Goal: Information Seeking & Learning: Learn about a topic

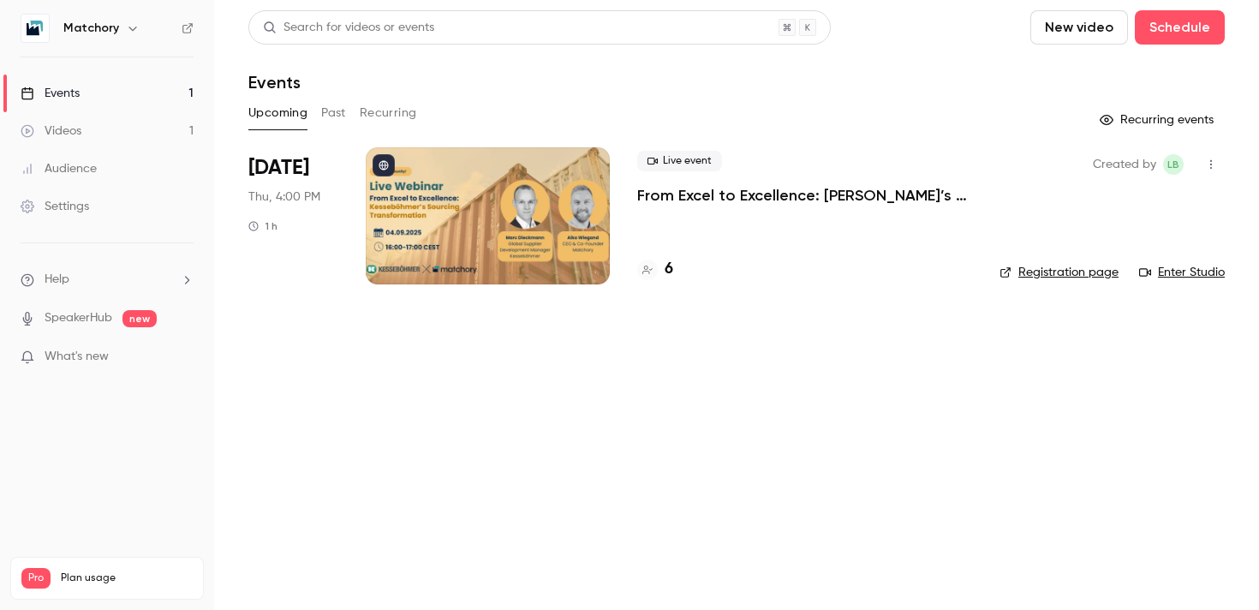
click at [506, 219] on div at bounding box center [488, 215] width 244 height 137
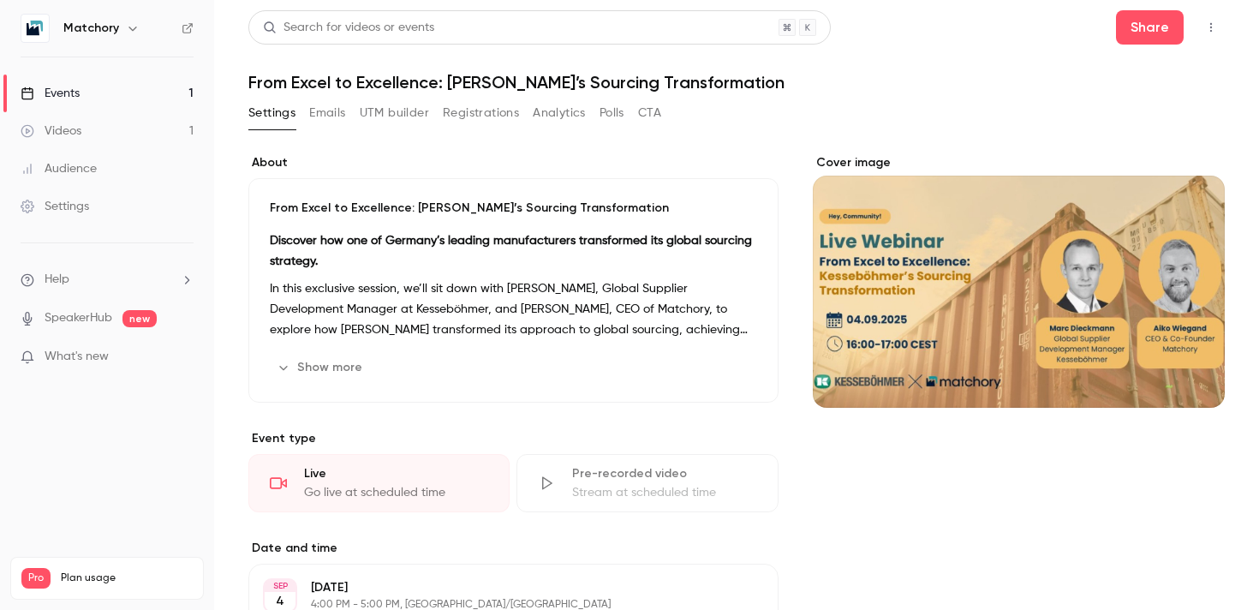
click at [320, 360] on button "Show more" at bounding box center [321, 367] width 103 height 27
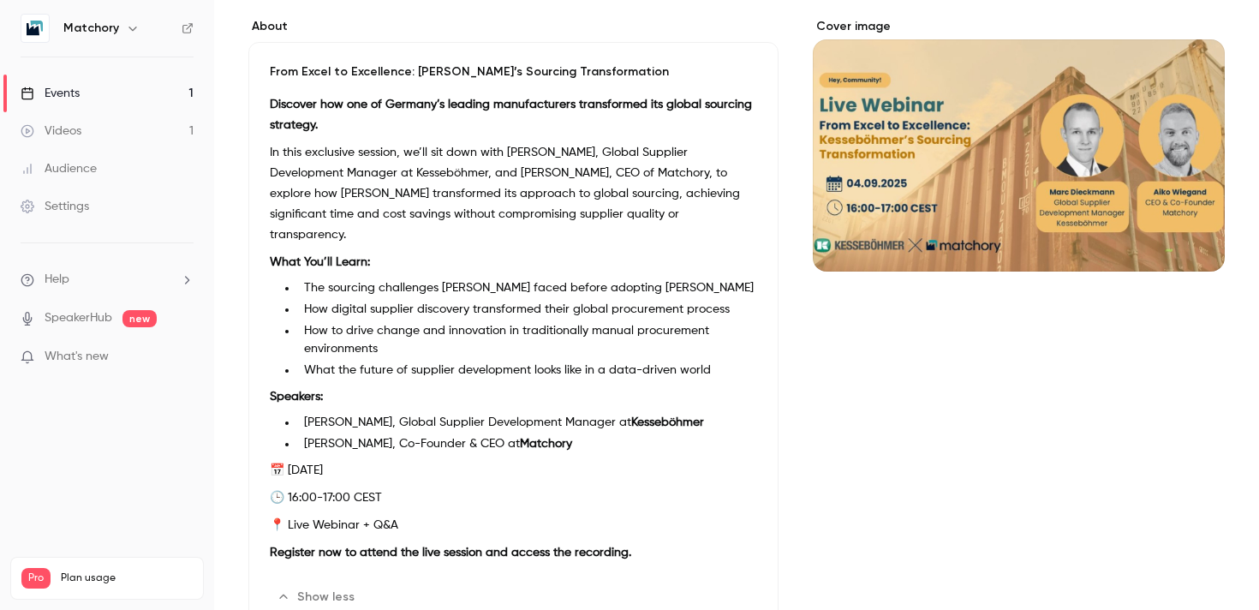
scroll to position [139, 0]
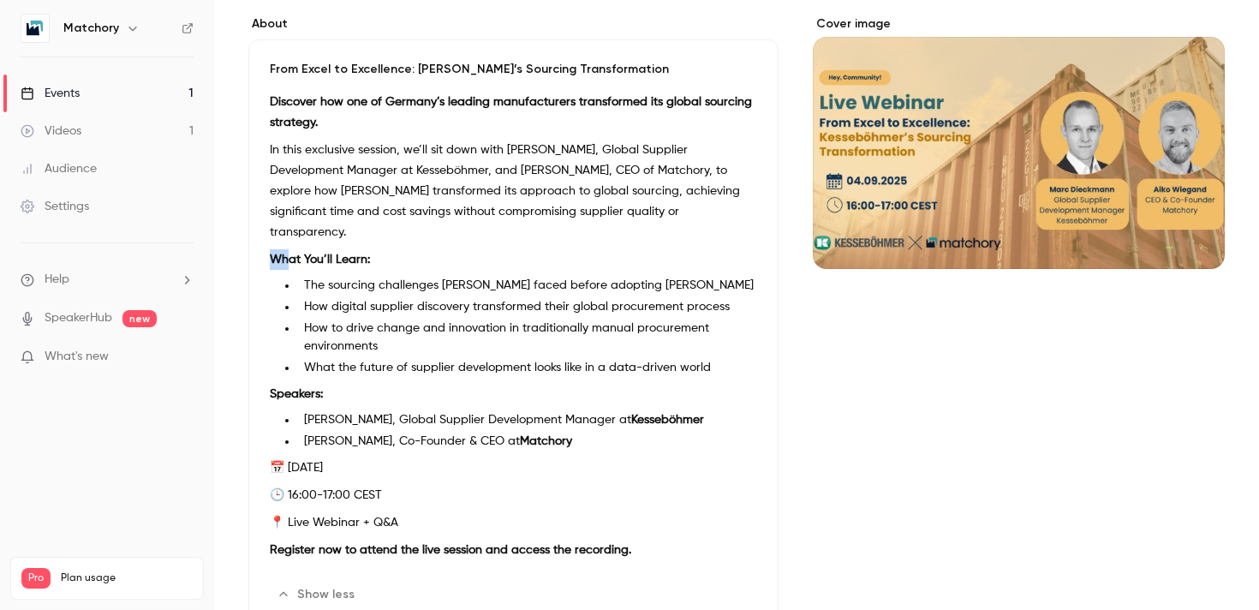
drag, startPoint x: 271, startPoint y: 231, endPoint x: 291, endPoint y: 235, distance: 20.8
click at [291, 249] on p "What You’ll Learn:" at bounding box center [513, 259] width 487 height 21
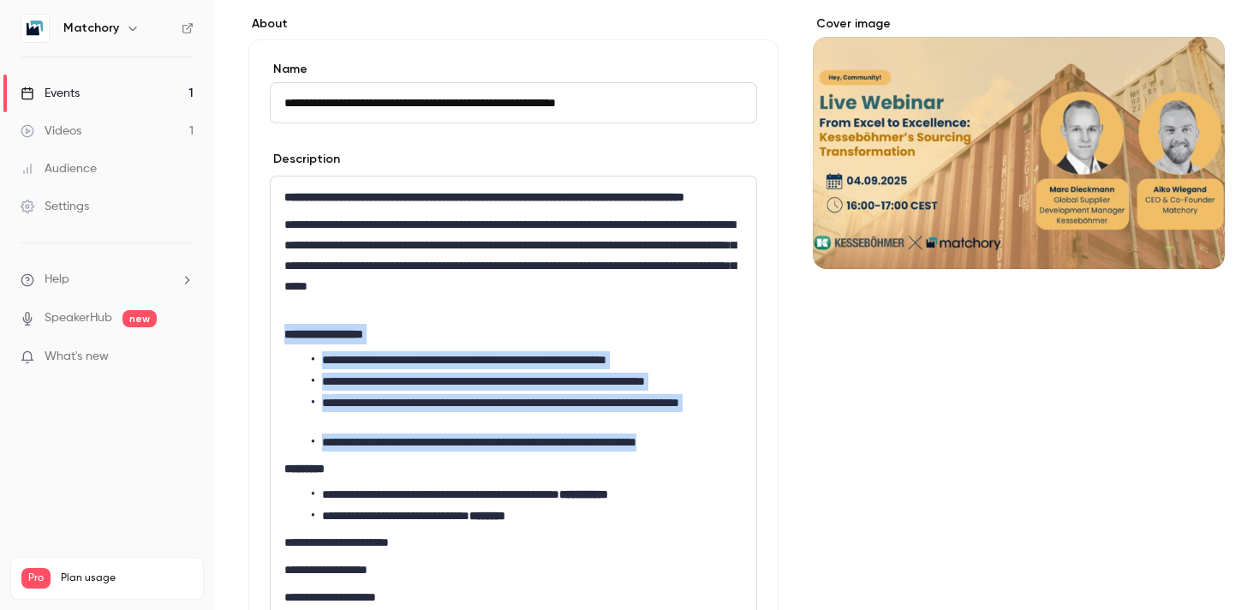
drag, startPoint x: 730, startPoint y: 461, endPoint x: 285, endPoint y: 351, distance: 458.5
click at [285, 351] on div "**********" at bounding box center [513, 413] width 485 height 475
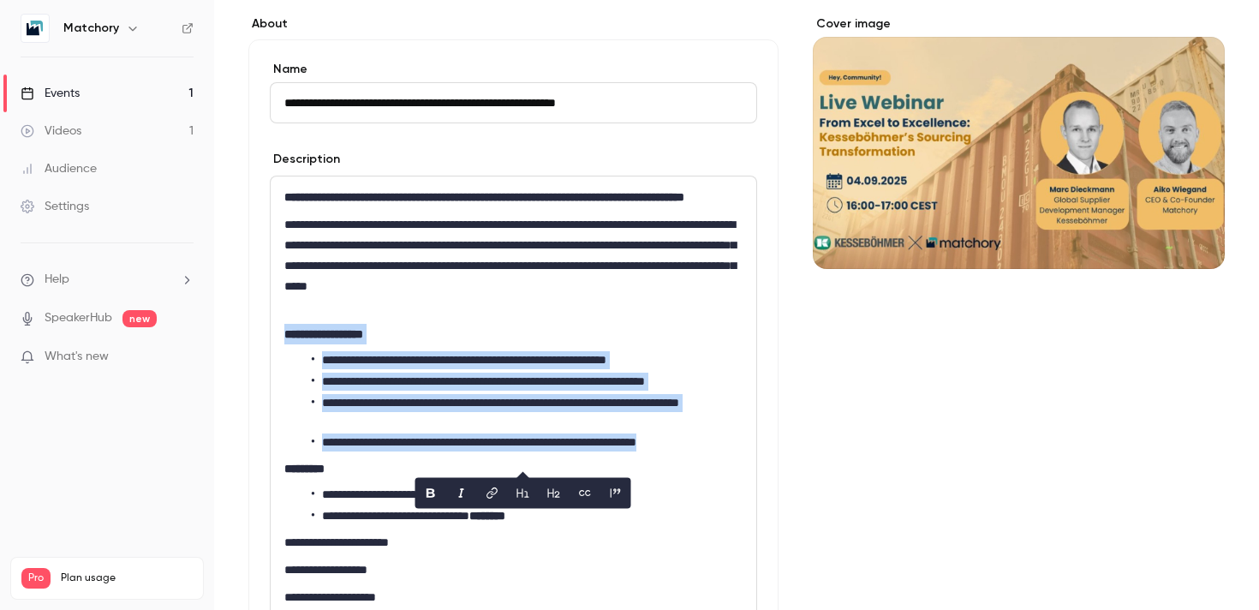
copy div "**********"
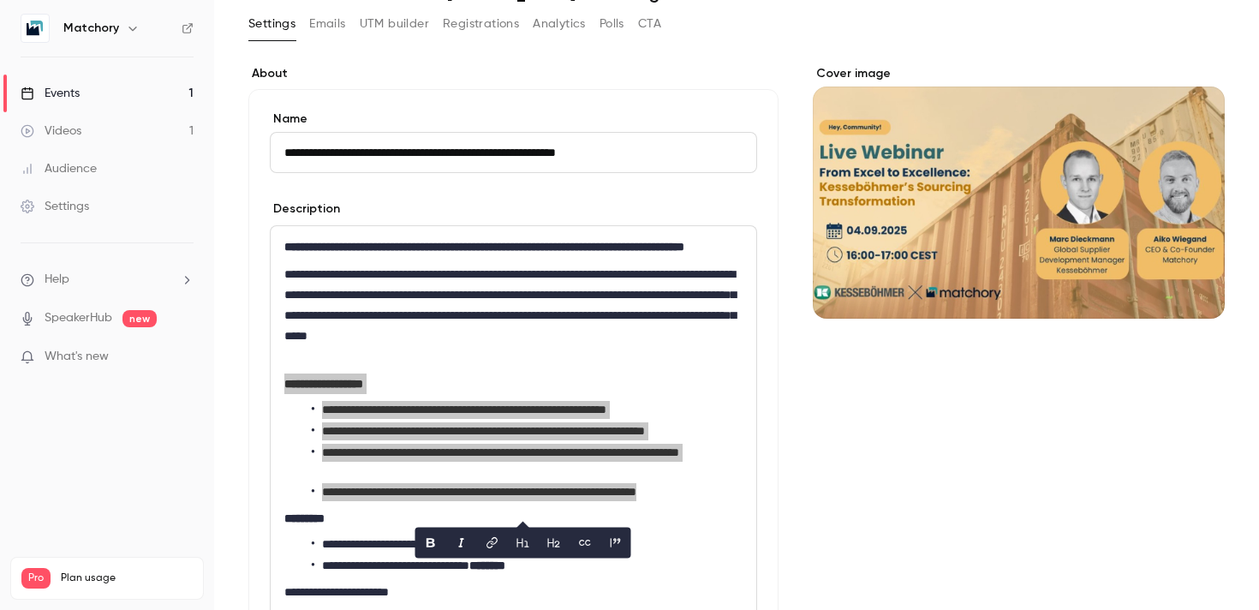
scroll to position [0, 0]
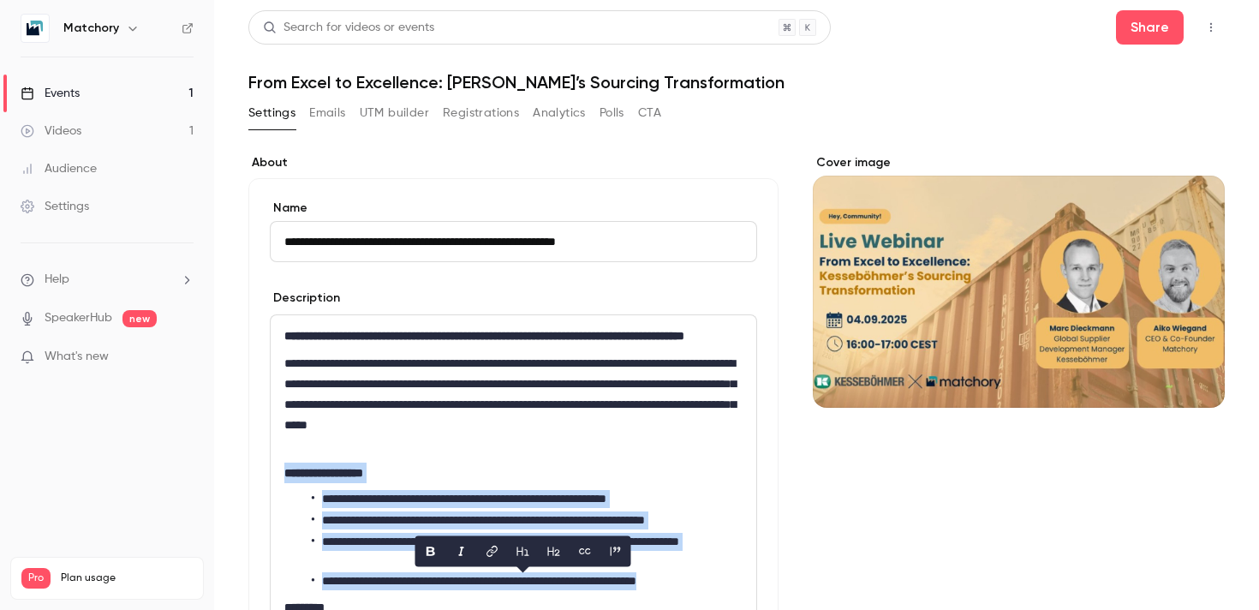
click at [485, 114] on button "Registrations" at bounding box center [481, 112] width 76 height 27
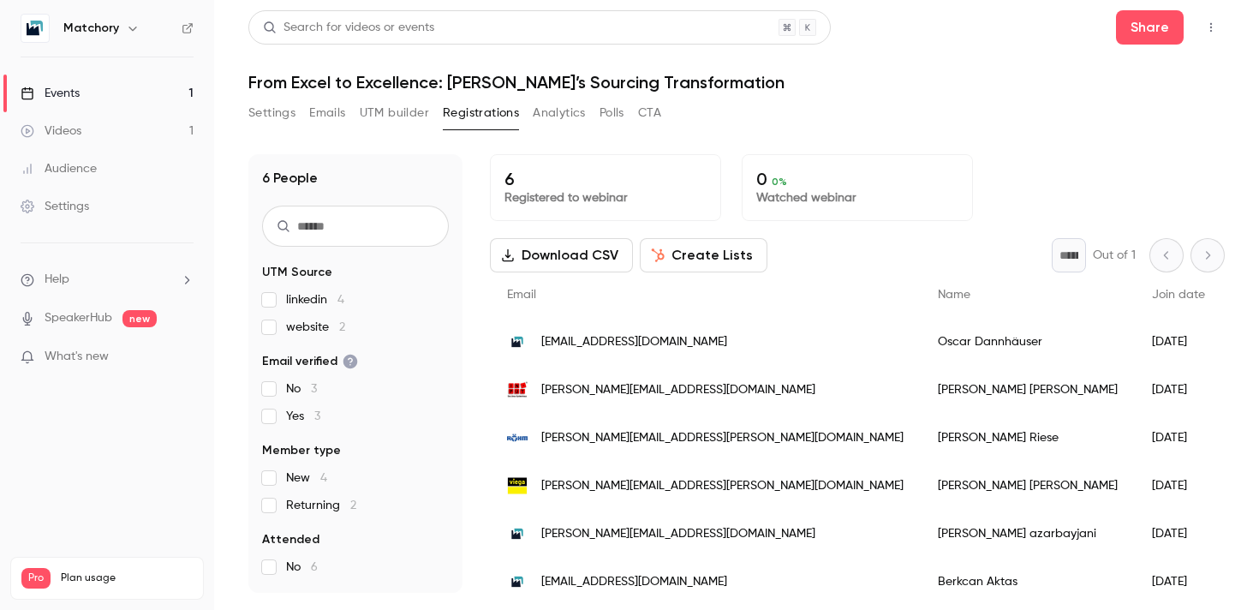
scroll to position [13, 0]
